Goal: Task Accomplishment & Management: Use online tool/utility

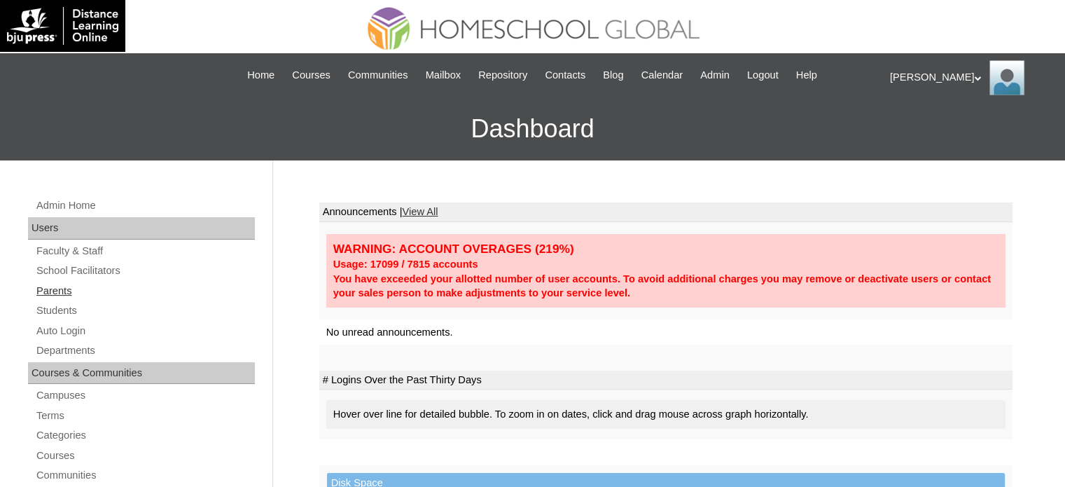
click at [67, 286] on link "Parents" at bounding box center [145, 291] width 220 height 18
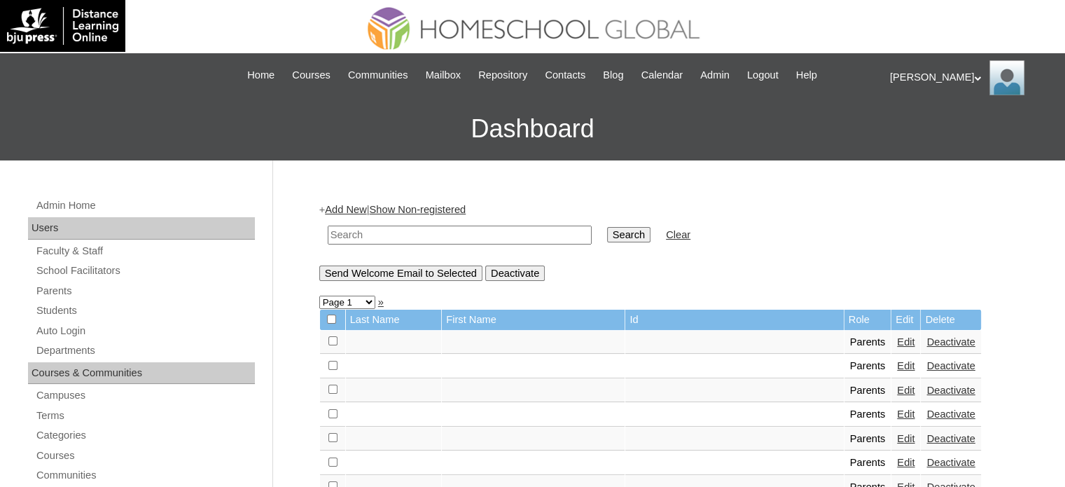
click at [419, 235] on input "text" at bounding box center [460, 234] width 264 height 19
paste input "MHP00364-TECHPH2022"
type input "MHP00364-TECHPH2022"
click at [607, 232] on input "Search" at bounding box center [628, 234] width 43 height 15
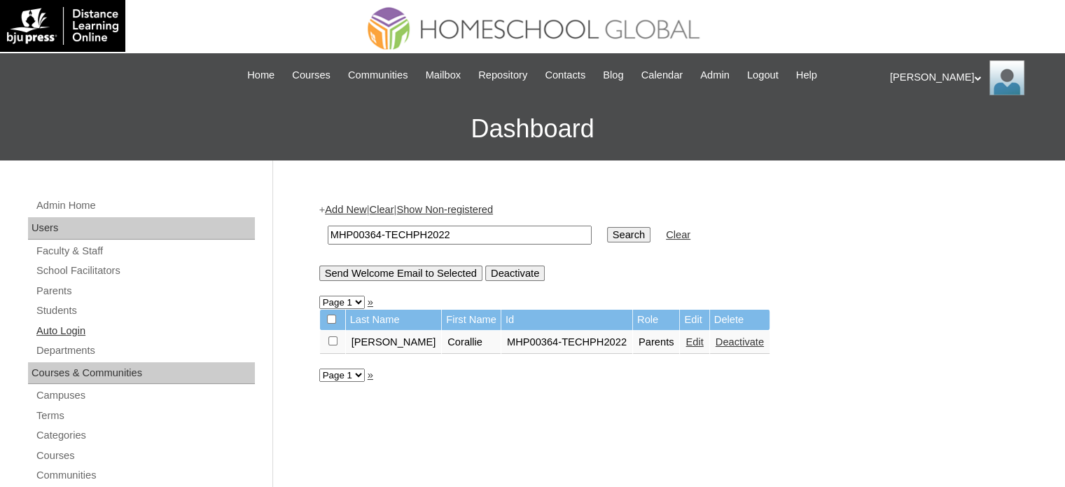
click at [64, 327] on link "Auto Login" at bounding box center [145, 331] width 220 height 18
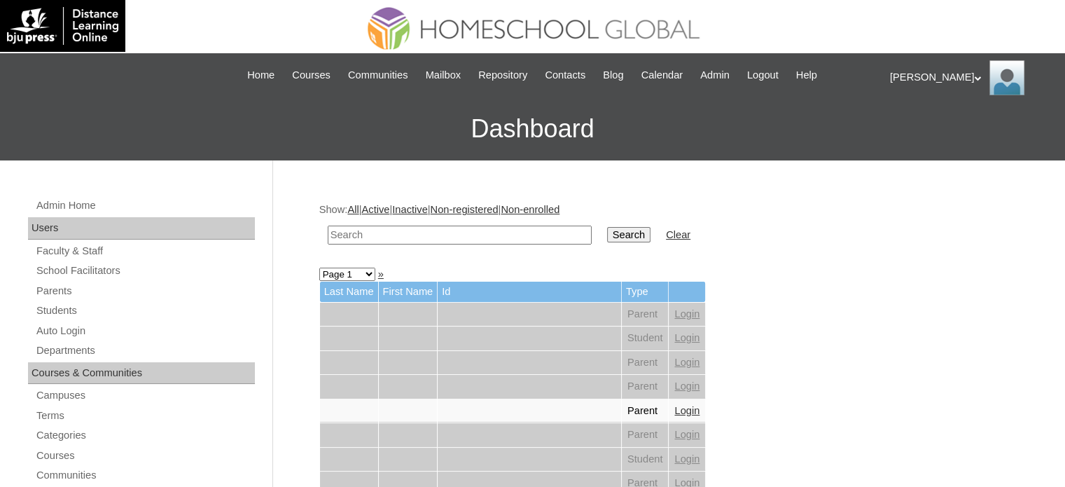
click at [440, 230] on input "text" at bounding box center [460, 234] width 264 height 19
paste input "MHP00364-TECHPH2022"
type input "MHP00364-TECHPH2022"
click at [607, 242] on input "Search" at bounding box center [628, 234] width 43 height 15
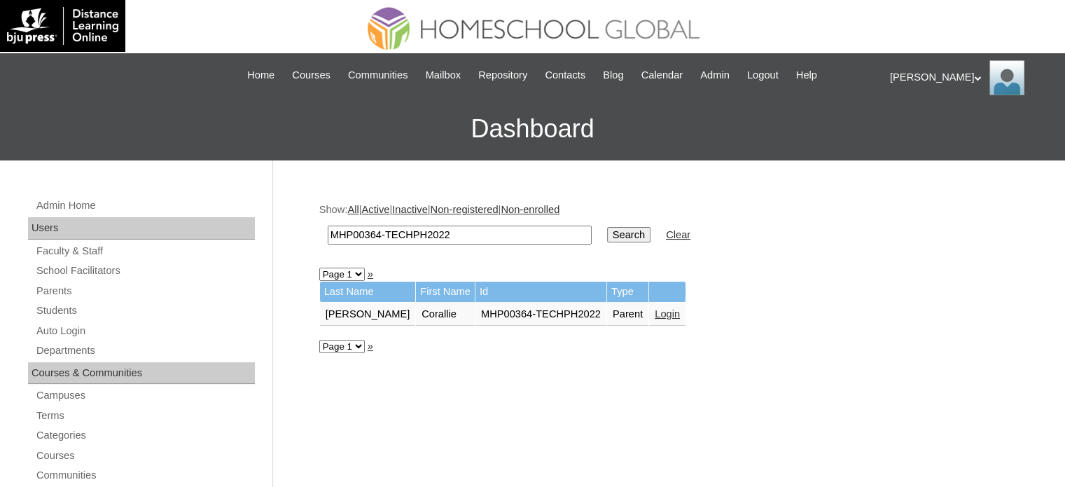
click at [655, 313] on link "Login" at bounding box center [667, 313] width 25 height 11
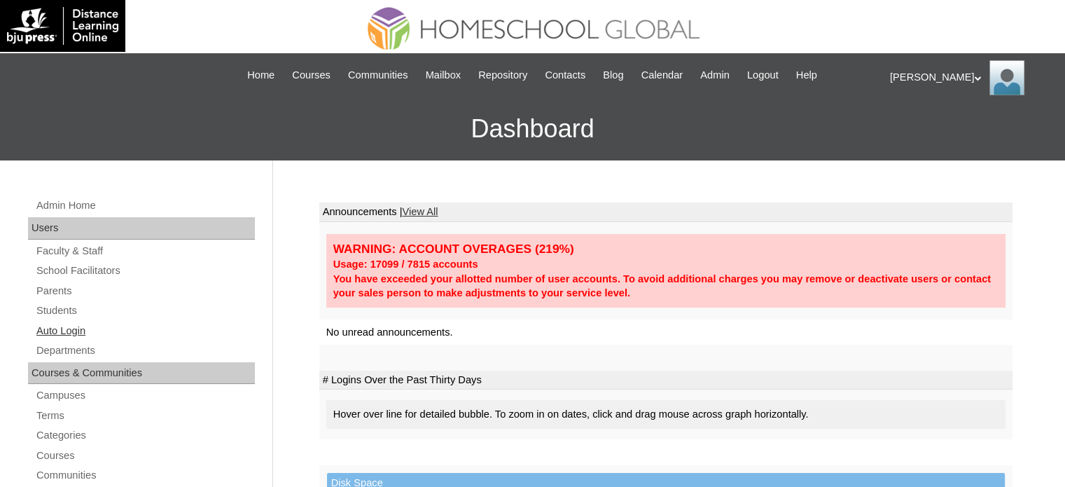
click at [64, 333] on link "Auto Login" at bounding box center [145, 331] width 220 height 18
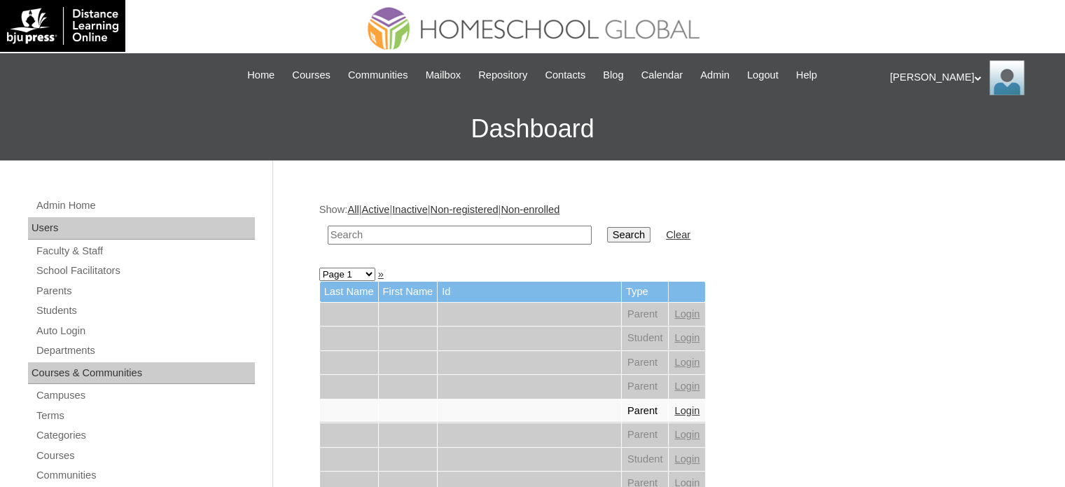
click at [437, 226] on input "text" at bounding box center [460, 234] width 264 height 19
paste input "MHS01018-TECHPH2022"
type input "MHS01018-TECHPH2022"
click at [607, 233] on input "Search" at bounding box center [628, 234] width 43 height 15
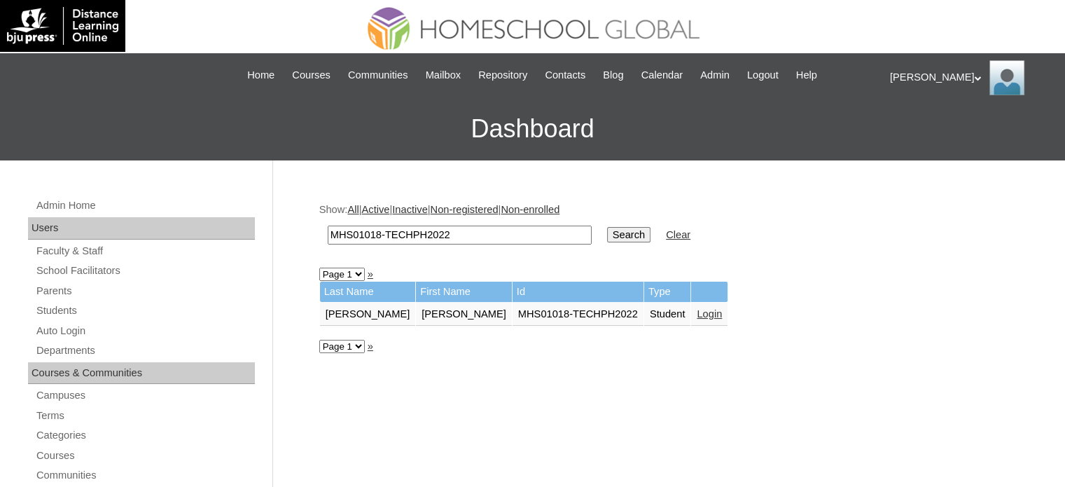
scroll to position [186, 0]
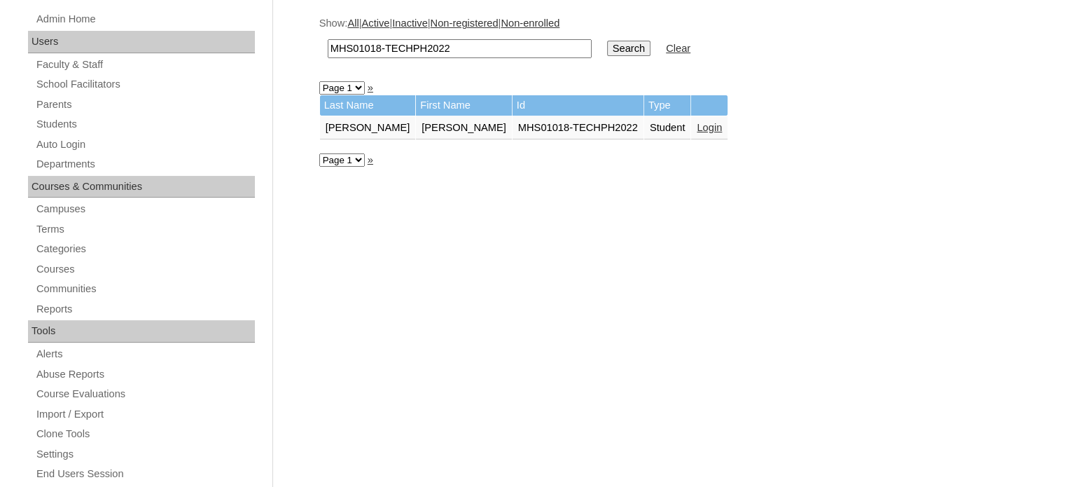
click at [697, 128] on link "Login" at bounding box center [709, 127] width 25 height 11
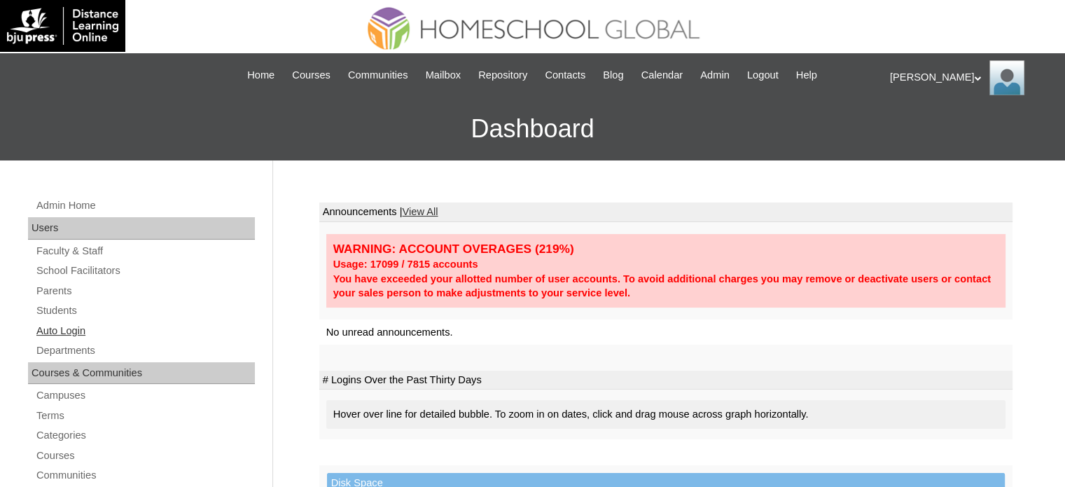
click at [64, 331] on link "Auto Login" at bounding box center [145, 331] width 220 height 18
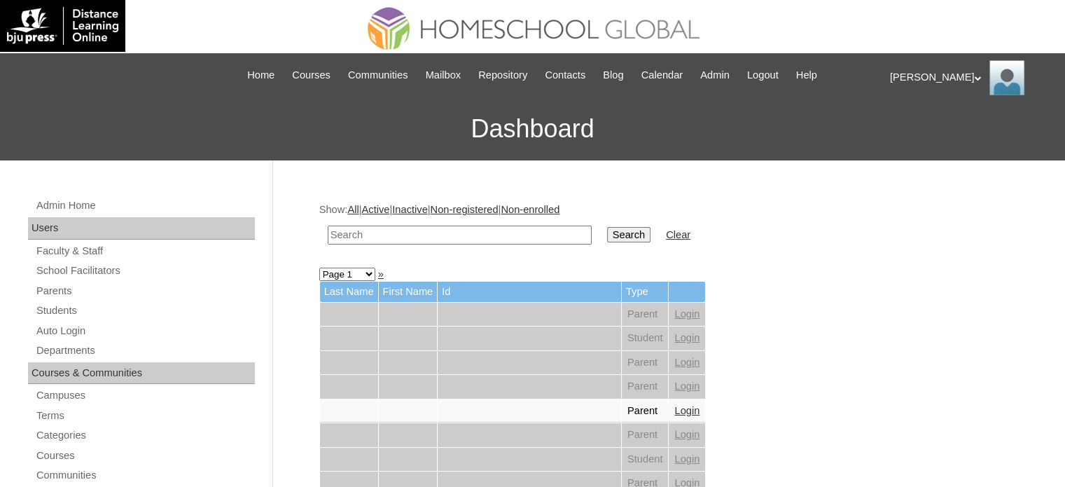
click at [466, 240] on input "text" at bounding box center [460, 234] width 264 height 19
paste input "MHP00364-TECHPH2022"
type input "MHP00364-TECHPH2022"
click at [607, 240] on input "Search" at bounding box center [628, 234] width 43 height 15
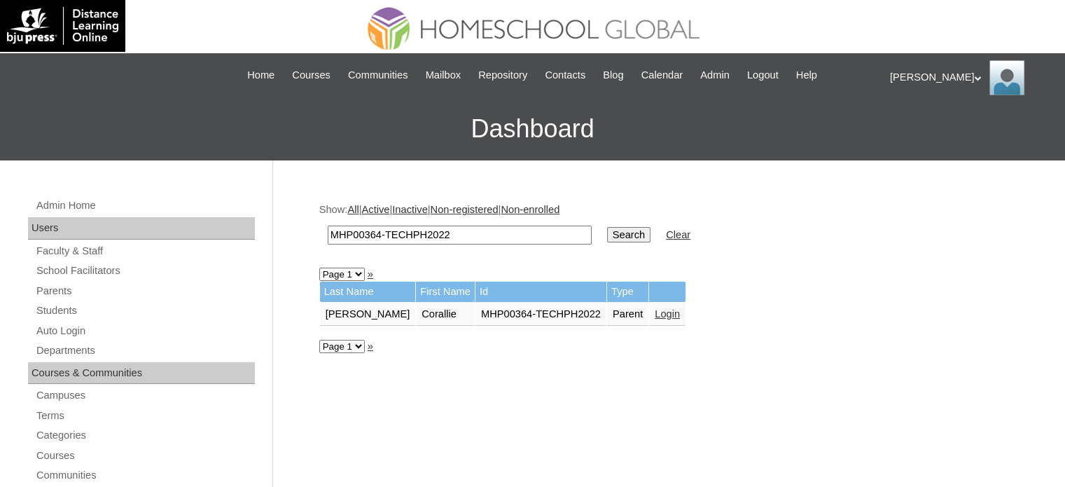
click at [655, 310] on link "Login" at bounding box center [667, 313] width 25 height 11
